Goal: Task Accomplishment & Management: Use online tool/utility

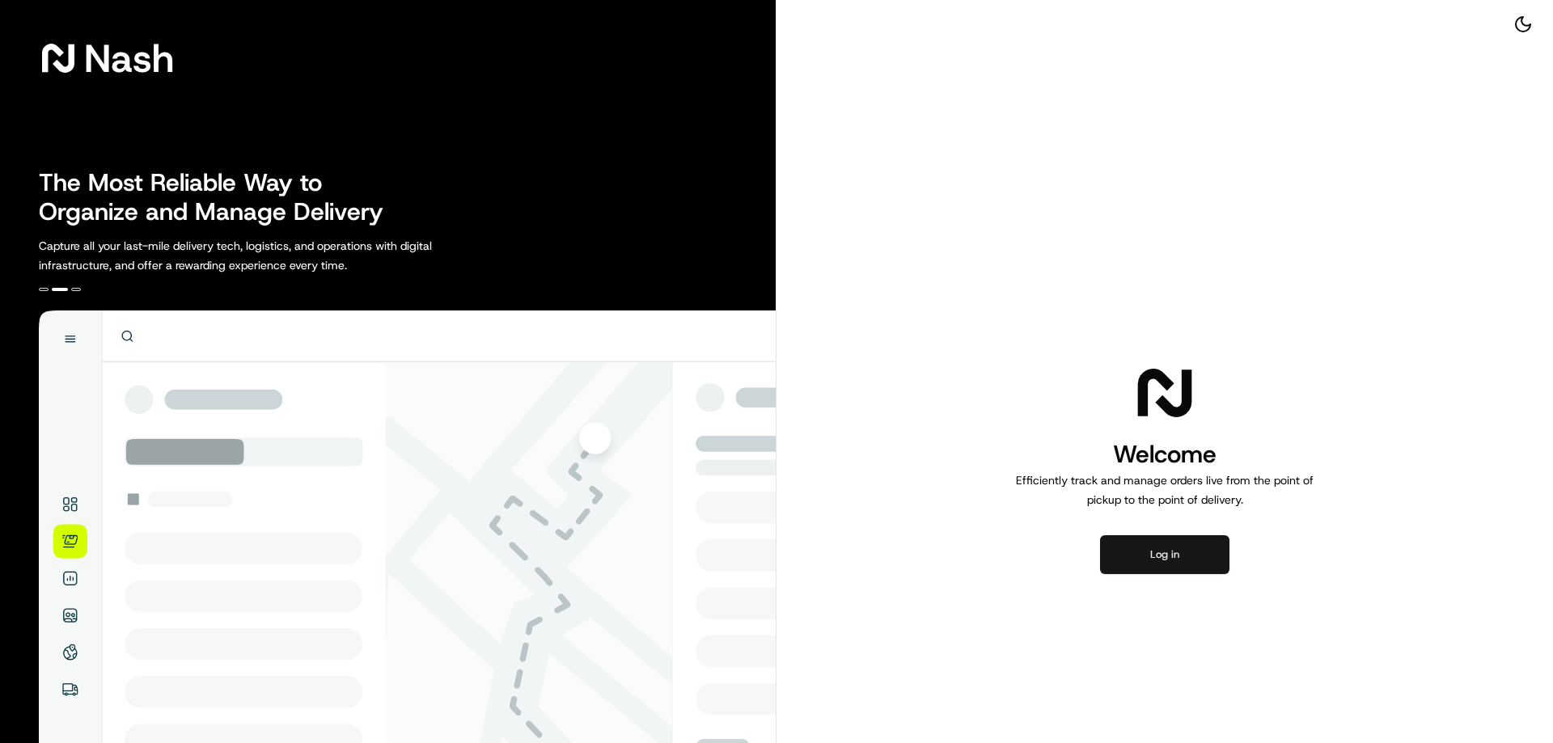
click at [1157, 564] on button "Log in" at bounding box center [1164, 554] width 129 height 39
